Goal: Transaction & Acquisition: Purchase product/service

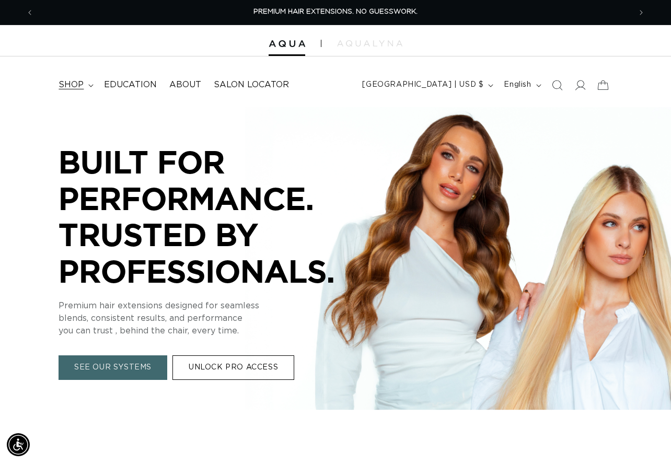
click at [74, 89] on span "shop" at bounding box center [71, 84] width 25 height 11
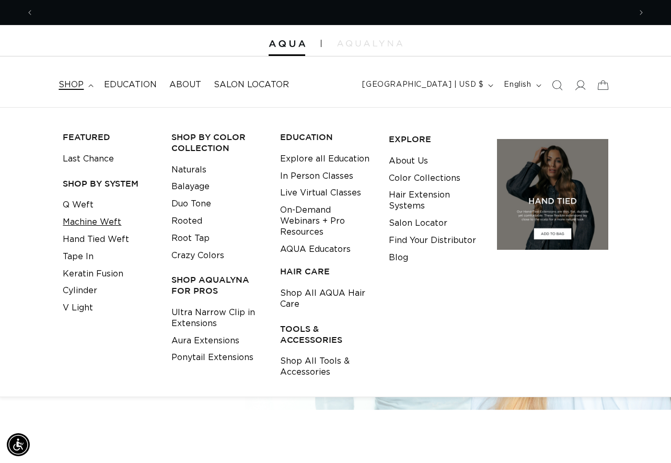
scroll to position [0, 1194]
click at [87, 260] on link "Tape In" at bounding box center [78, 256] width 31 height 17
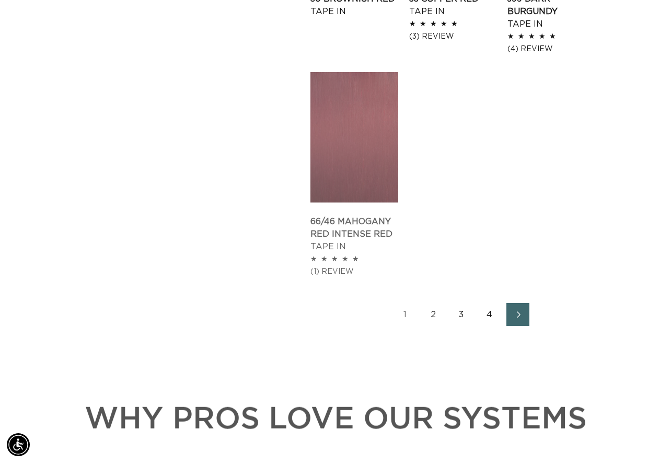
scroll to position [1394, 0]
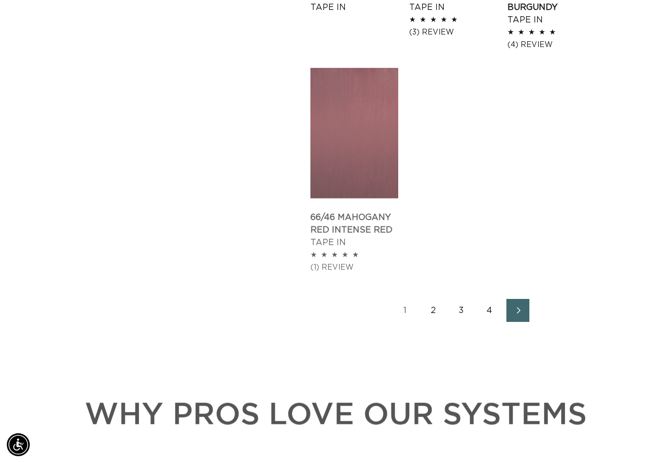
click at [434, 299] on link "2" at bounding box center [433, 310] width 23 height 23
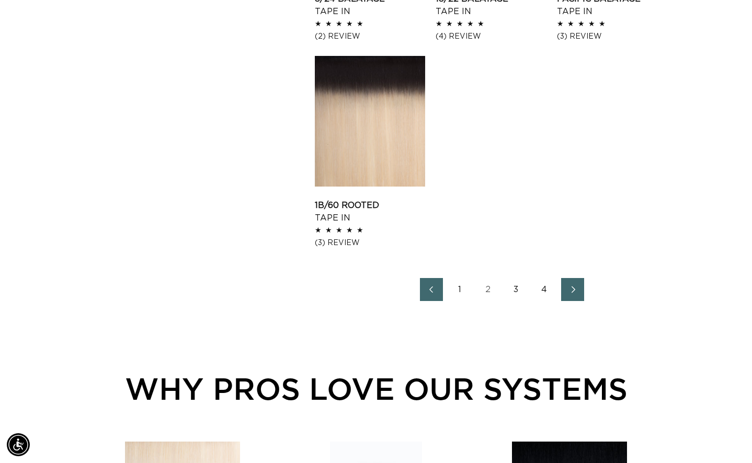
scroll to position [0, 678]
click at [568, 288] on icon "Next page" at bounding box center [573, 289] width 14 height 7
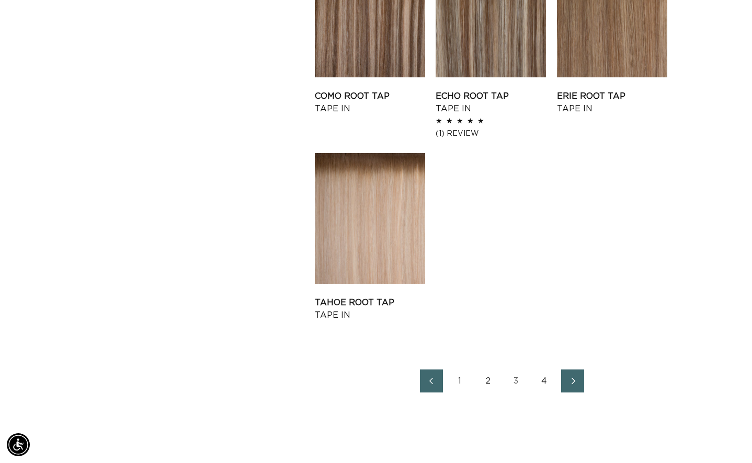
scroll to position [0, 1356]
click at [573, 383] on icon "Next page" at bounding box center [574, 381] width 4 height 7
